Goal: Transaction & Acquisition: Subscribe to service/newsletter

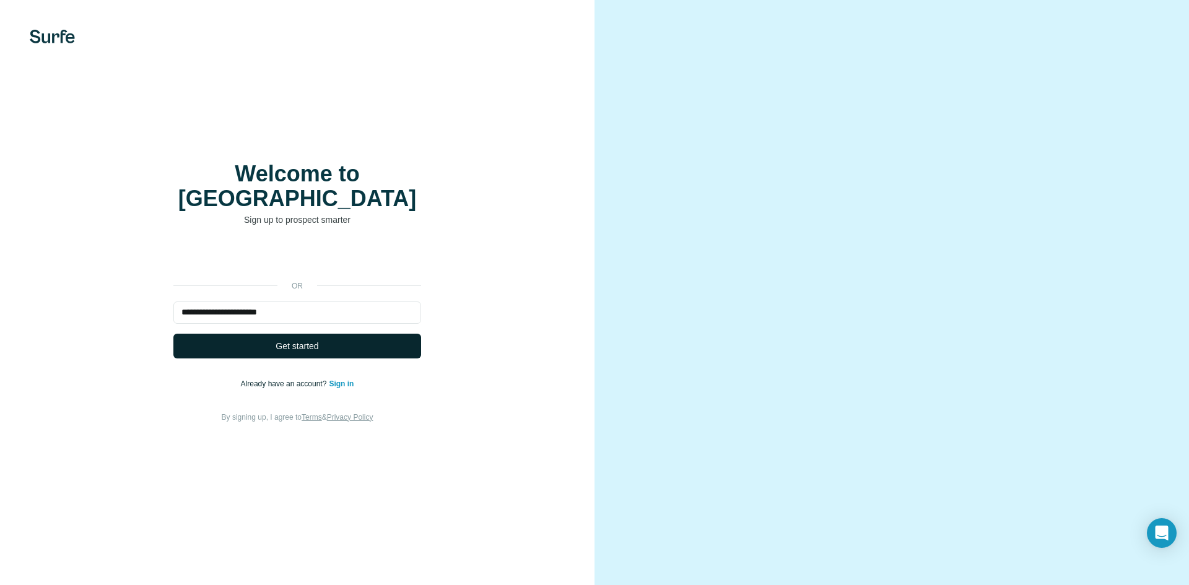
type input "**********"
click at [351, 335] on button "Get started" at bounding box center [297, 346] width 248 height 25
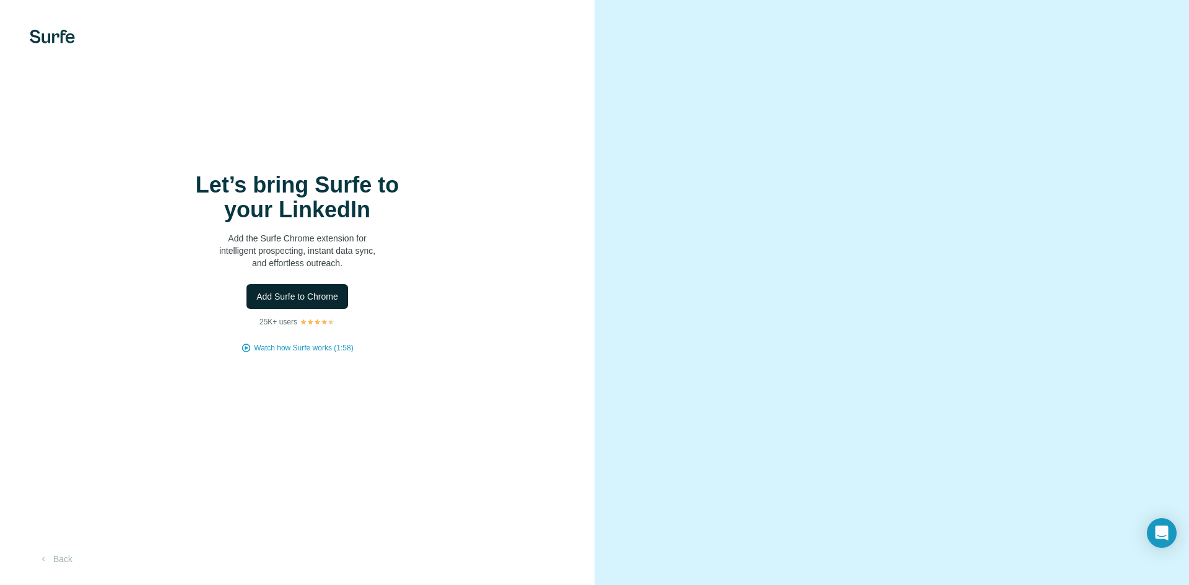
click at [316, 287] on button "Add Surfe to Chrome" at bounding box center [298, 296] width 102 height 25
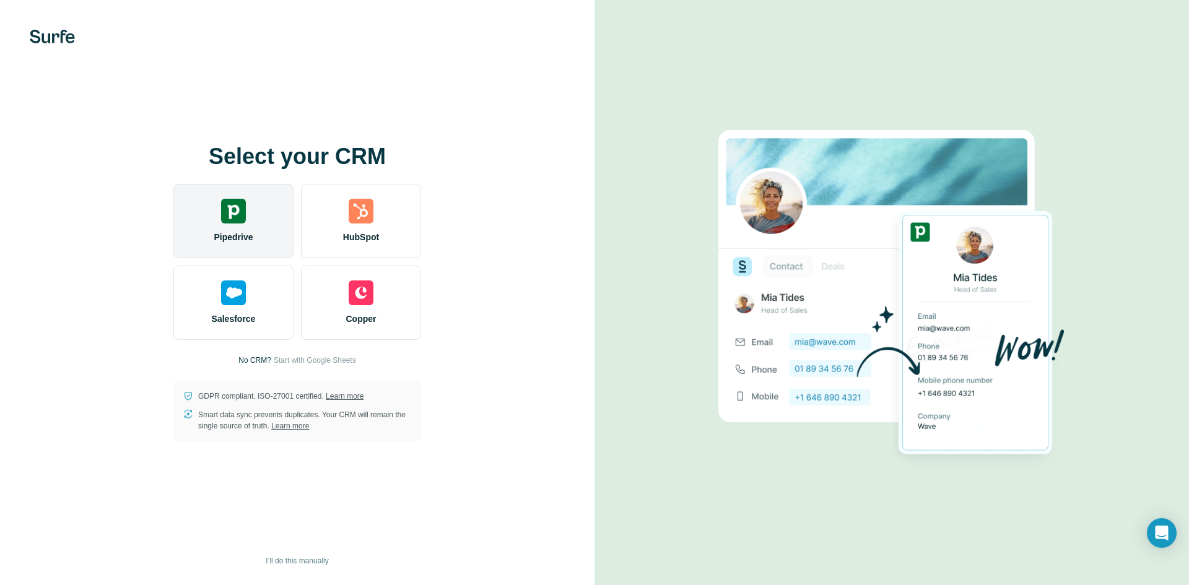
click at [266, 208] on div "Pipedrive" at bounding box center [233, 221] width 120 height 74
click at [224, 208] on img at bounding box center [233, 211] width 25 height 25
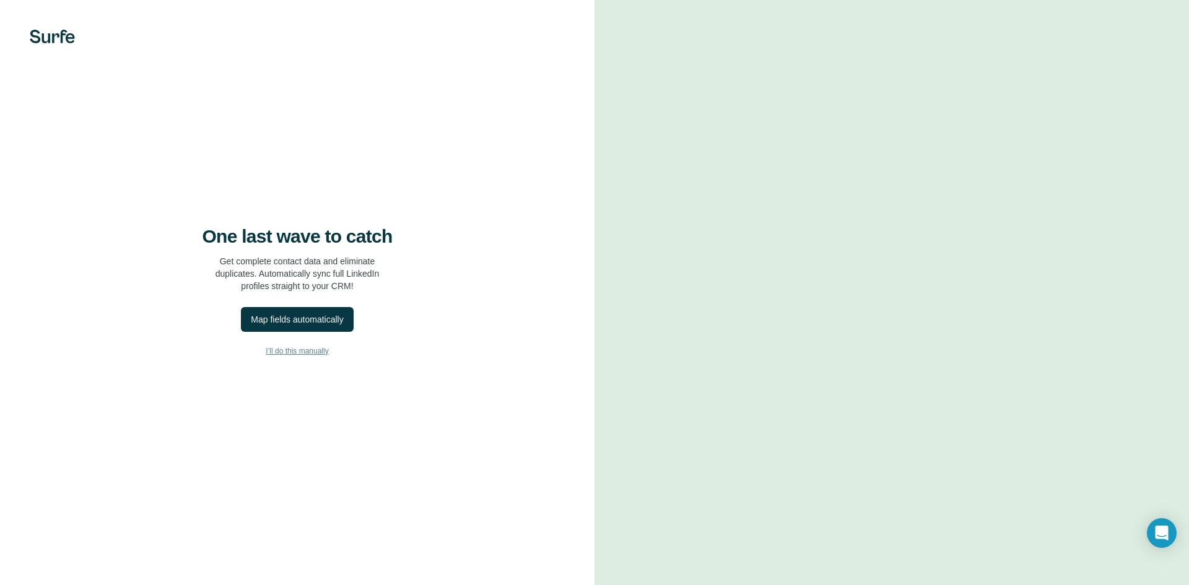
click at [324, 347] on span "I’ll do this manually" at bounding box center [297, 351] width 63 height 11
